Goal: Information Seeking & Learning: Learn about a topic

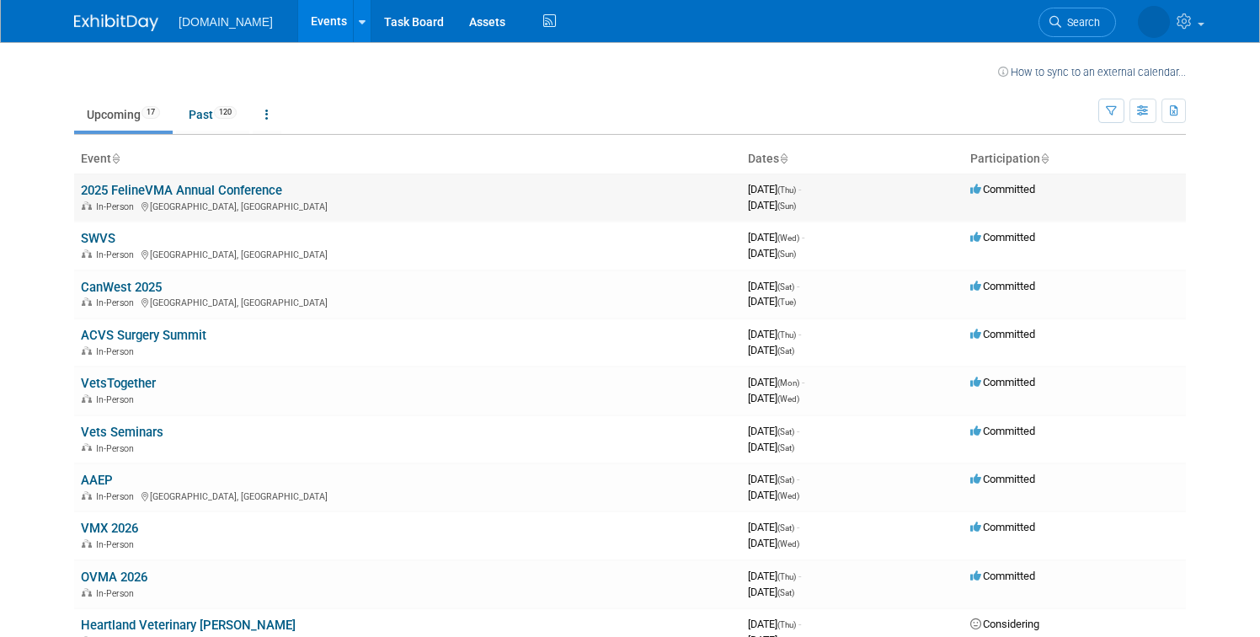
click at [225, 200] on div "In-Person [GEOGRAPHIC_DATA], [GEOGRAPHIC_DATA]" at bounding box center [408, 205] width 654 height 13
click at [202, 195] on link "2025 FelineVMA Annual Conference" at bounding box center [181, 190] width 201 height 15
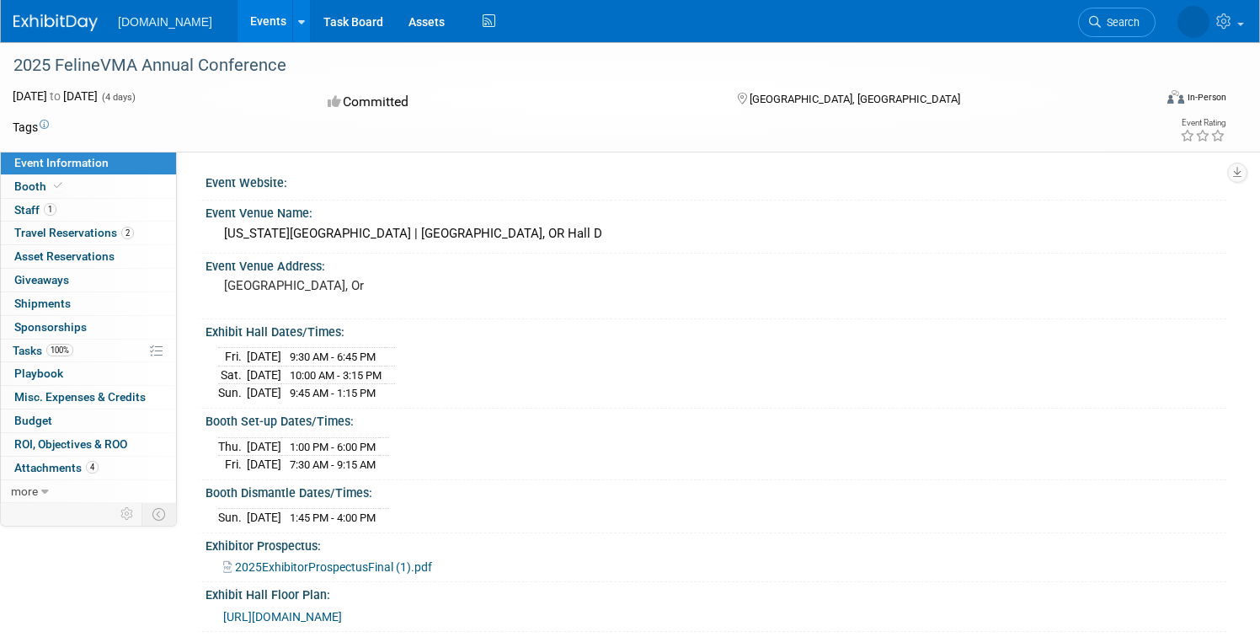
click at [53, 21] on img at bounding box center [55, 22] width 84 height 17
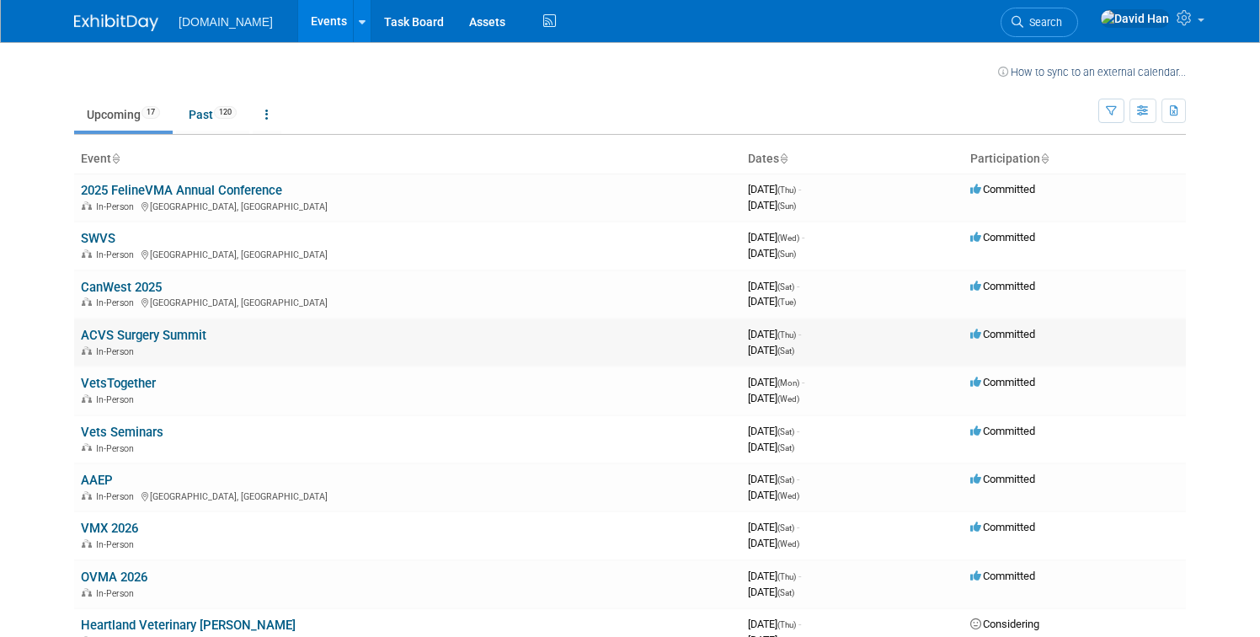
click at [140, 338] on link "ACVS Surgery Summit" at bounding box center [144, 335] width 126 height 15
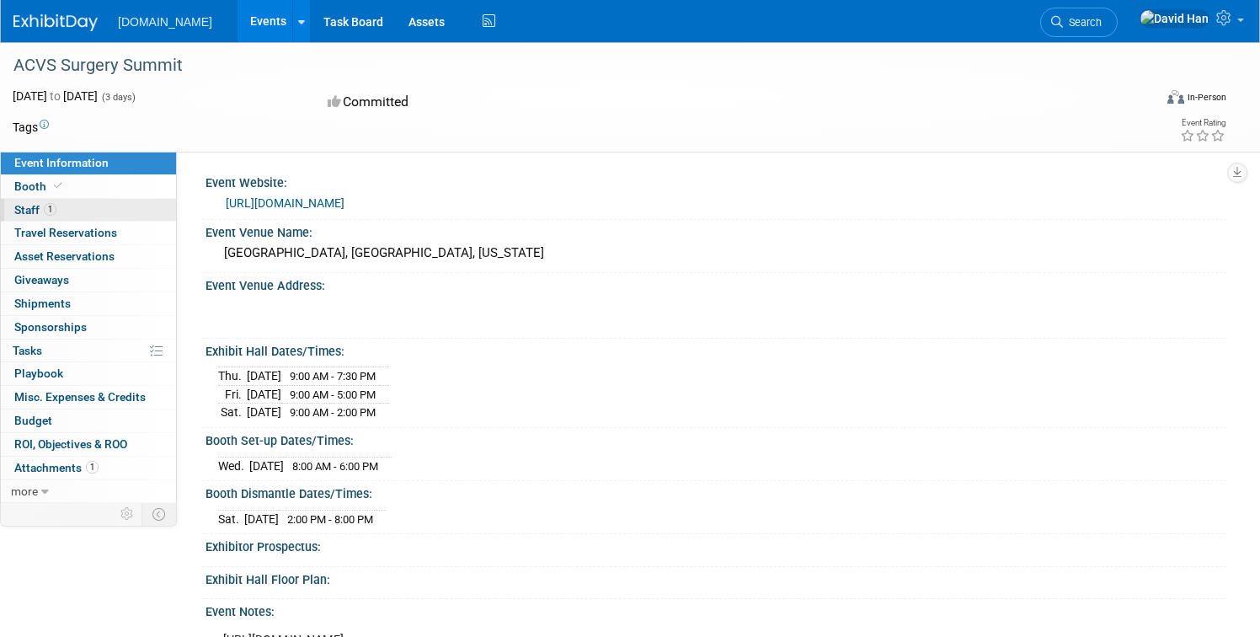
click at [40, 209] on span "Staff 1" at bounding box center [35, 209] width 42 height 13
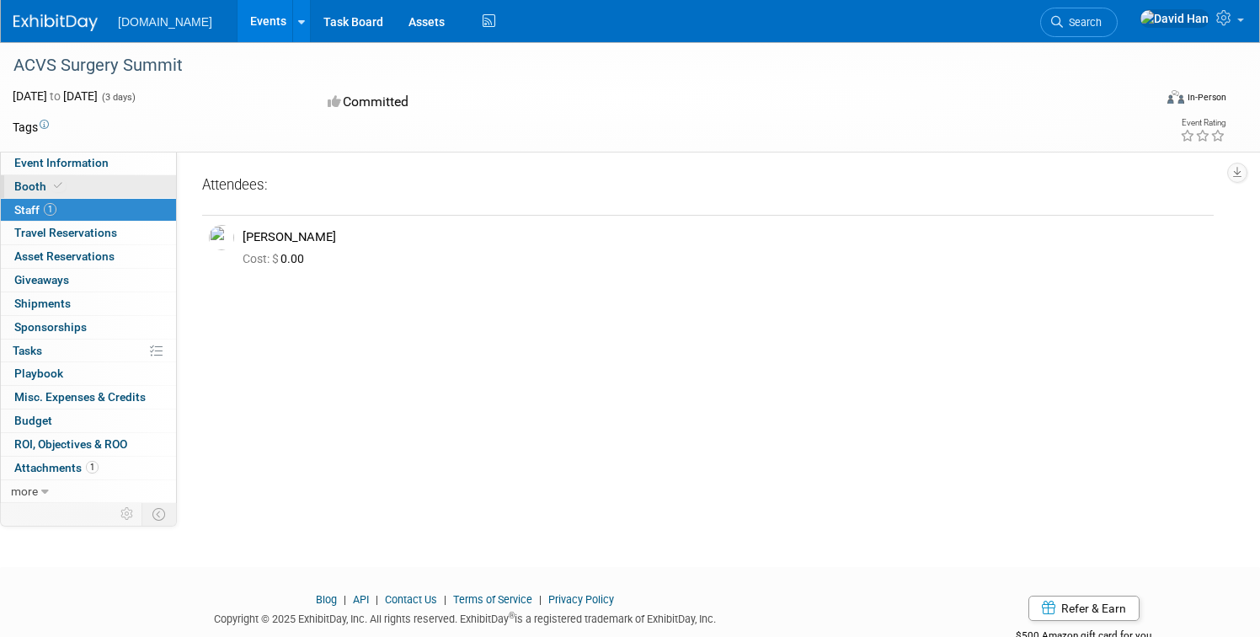
click at [36, 192] on span "Booth" at bounding box center [39, 185] width 51 height 13
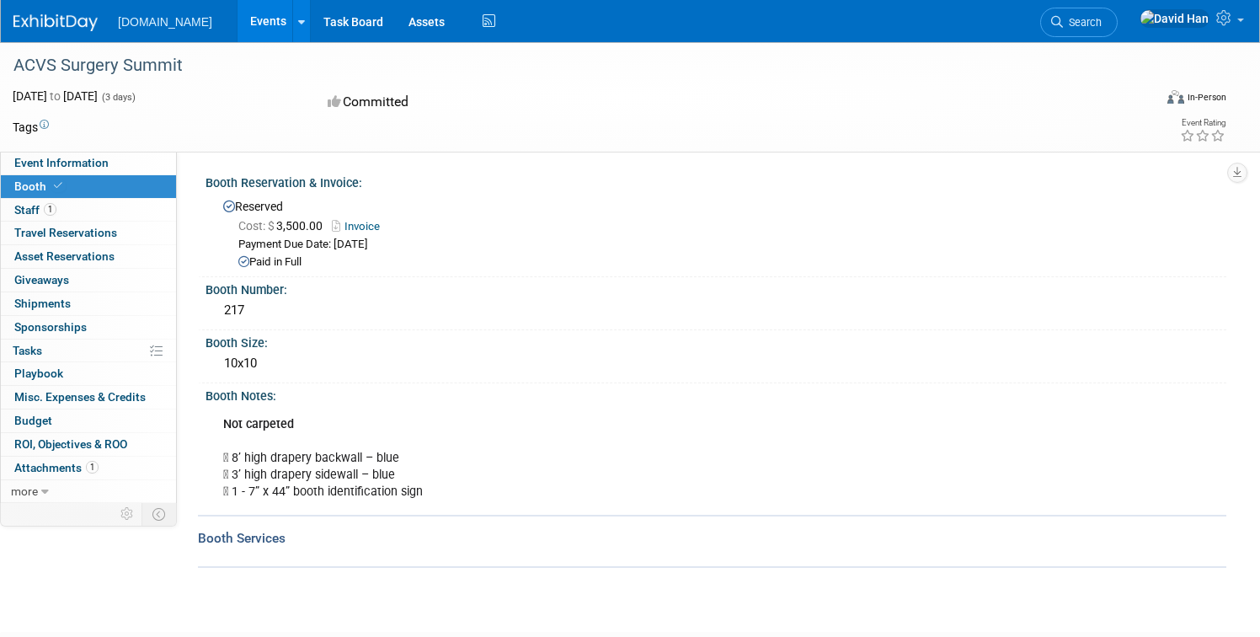
click at [59, 27] on img at bounding box center [55, 22] width 84 height 17
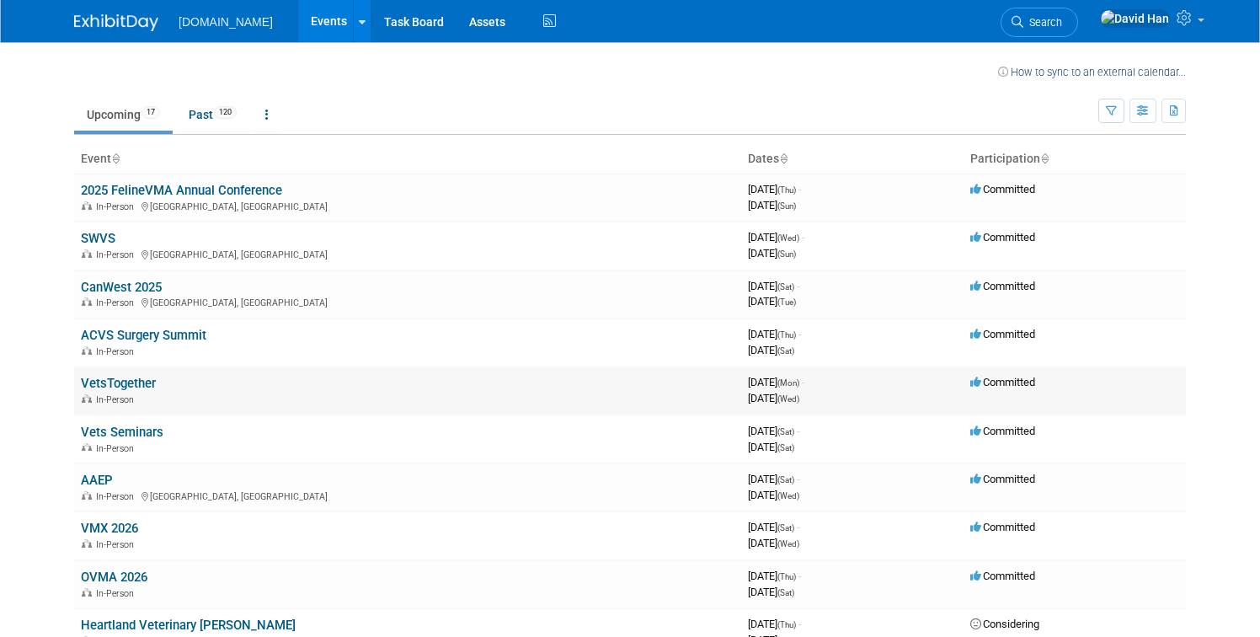
click at [126, 388] on link "VetsTogether" at bounding box center [118, 383] width 75 height 15
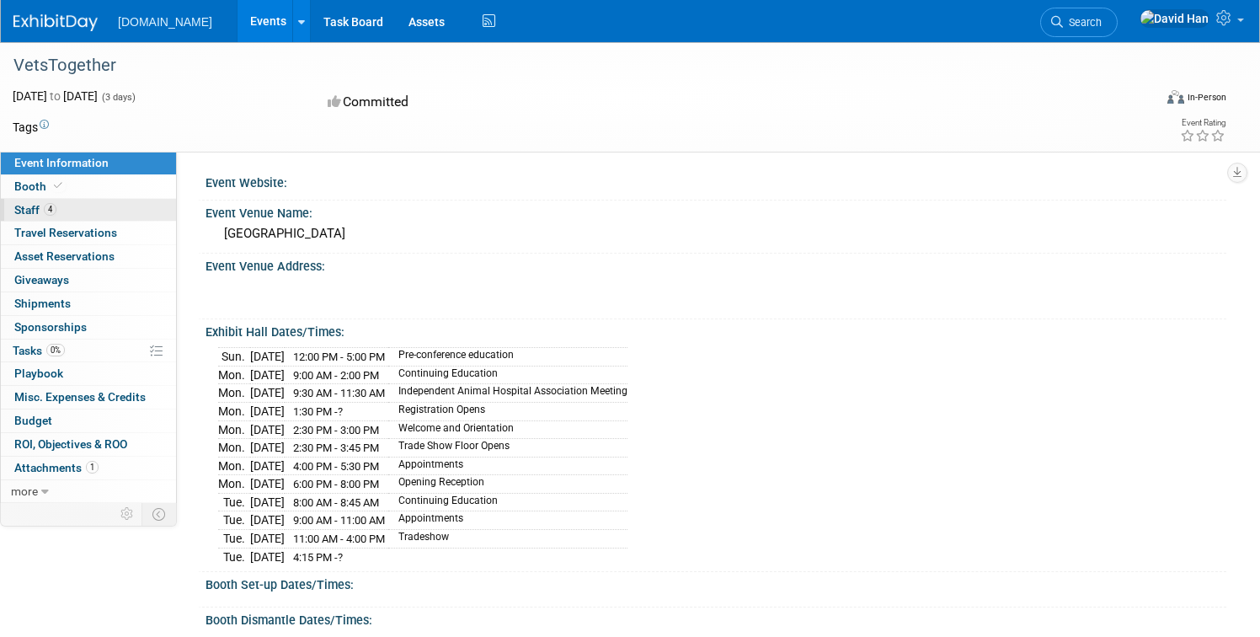
click at [34, 209] on span "Staff 4" at bounding box center [35, 209] width 42 height 13
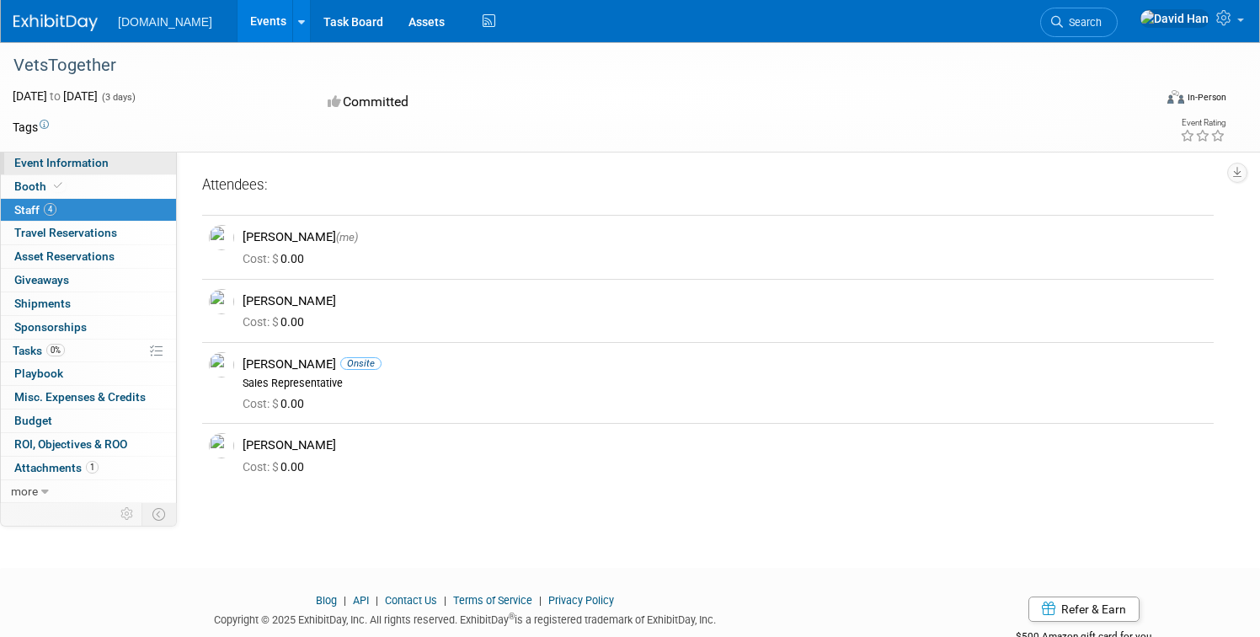
click at [34, 168] on span "Event Information" at bounding box center [61, 162] width 94 height 13
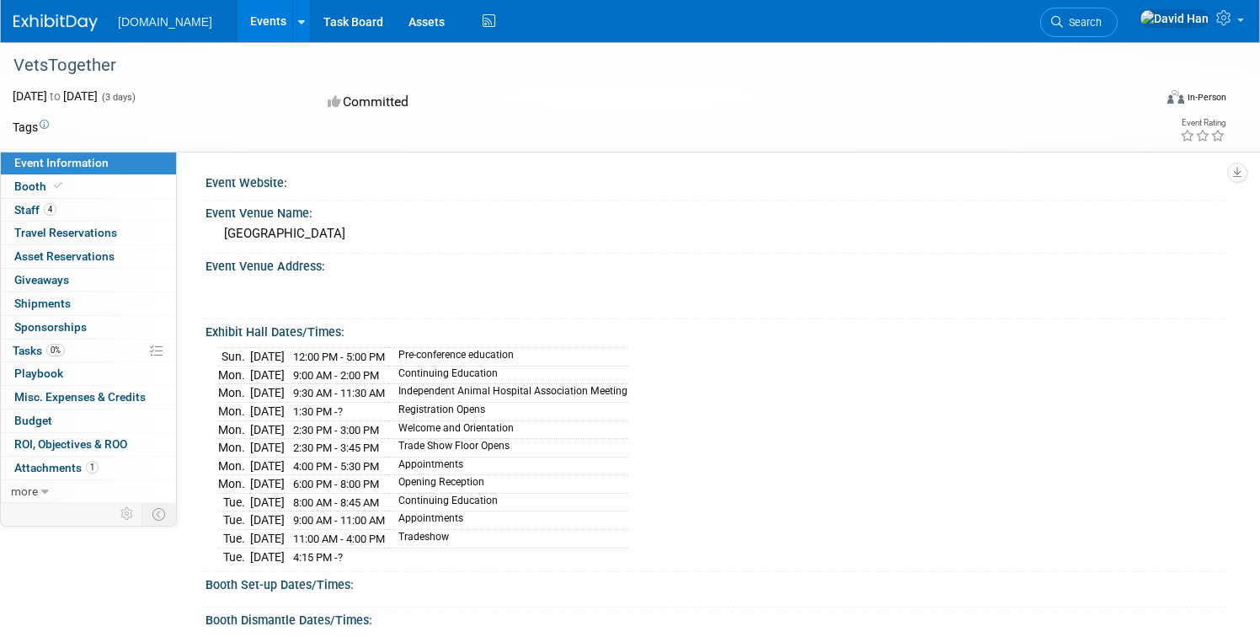
click at [63, 28] on img at bounding box center [55, 22] width 84 height 17
